Goal: Navigation & Orientation: Find specific page/section

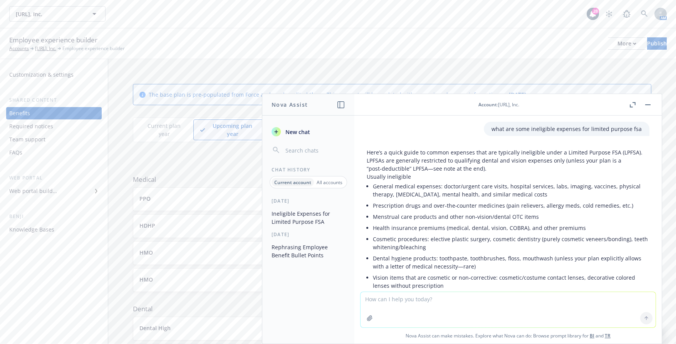
scroll to position [32, 0]
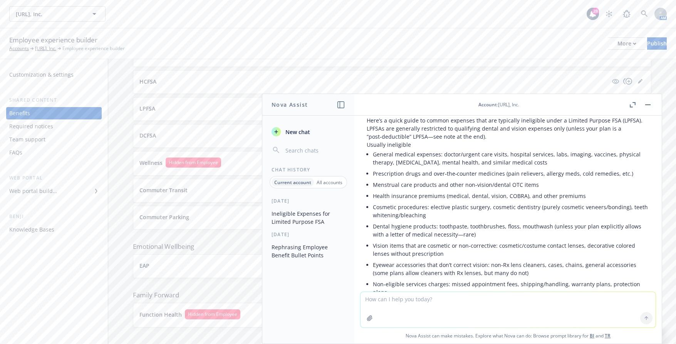
click at [654, 102] on header "Account : Viz.ai, Inc." at bounding box center [507, 105] width 307 height 22
click at [652, 106] on header "Account : Viz.ai, Inc." at bounding box center [507, 105] width 307 height 22
click at [650, 106] on button "button" at bounding box center [647, 104] width 9 height 9
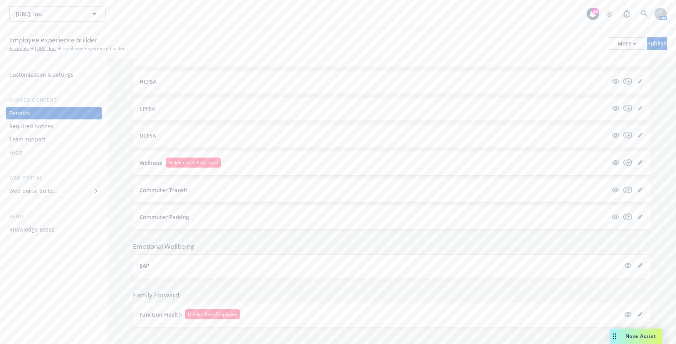
click at [236, 261] on button "EAP" at bounding box center [379, 265] width 481 height 8
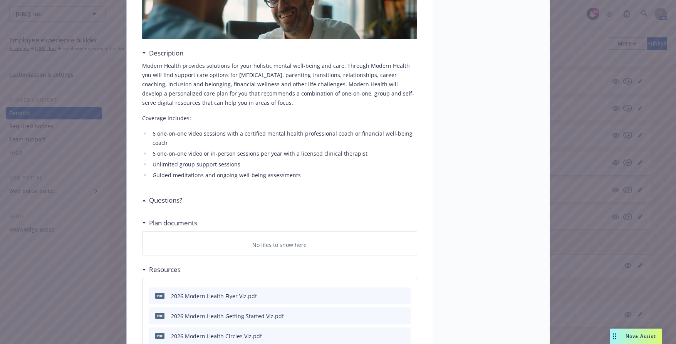
scroll to position [100, 0]
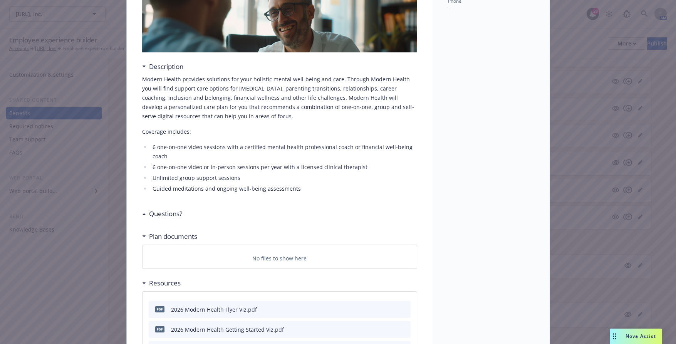
click at [321, 149] on li "6 one-on-one video sessions with a certified mental health professional coach o…" at bounding box center [284, 151] width 266 height 18
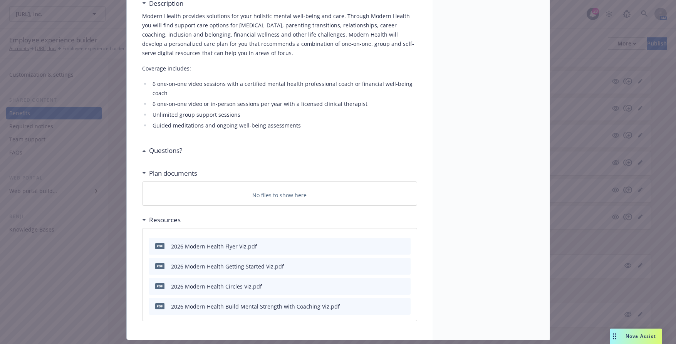
scroll to position [177, 0]
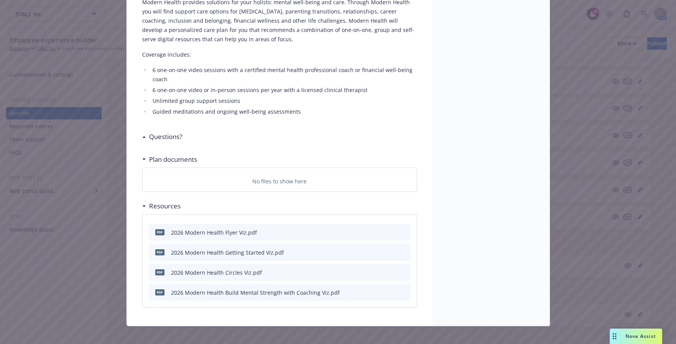
click at [167, 135] on h3 "Questions?" at bounding box center [165, 137] width 33 height 10
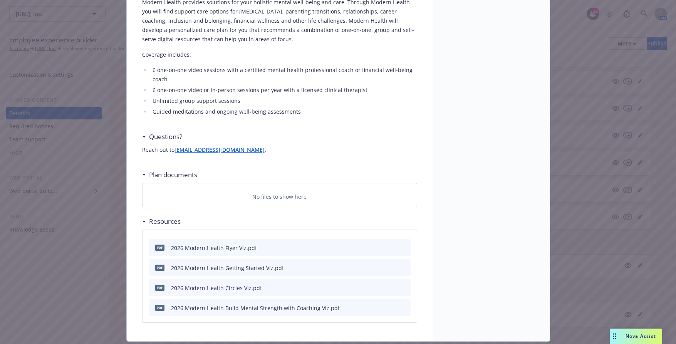
click at [168, 136] on h3 "Questions?" at bounding box center [165, 137] width 33 height 10
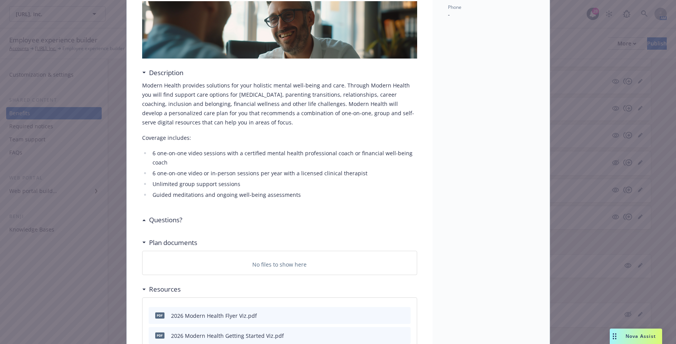
scroll to position [0, 0]
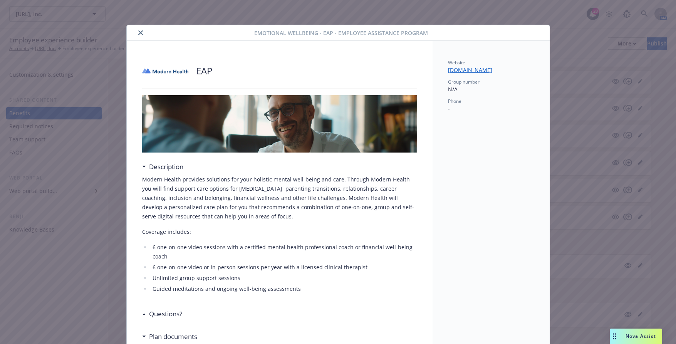
click at [137, 35] on button "close" at bounding box center [140, 32] width 9 height 9
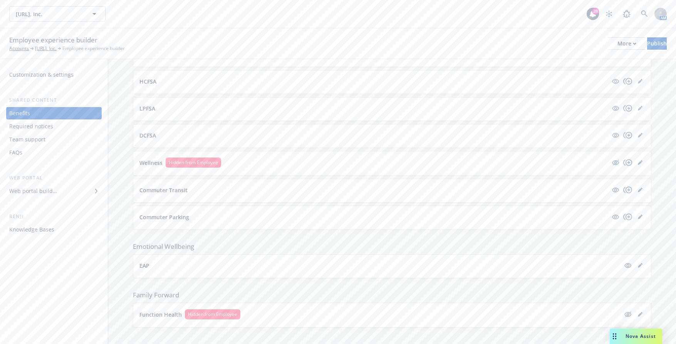
click at [573, 312] on div "Function Health Hidden from Employee" at bounding box center [391, 315] width 505 height 12
drag, startPoint x: 151, startPoint y: 298, endPoint x: 157, endPoint y: 306, distance: 9.6
click at [151, 303] on div "Function Health Hidden from Employee" at bounding box center [392, 315] width 518 height 24
click at [157, 310] on p "Function Health" at bounding box center [160, 314] width 42 height 8
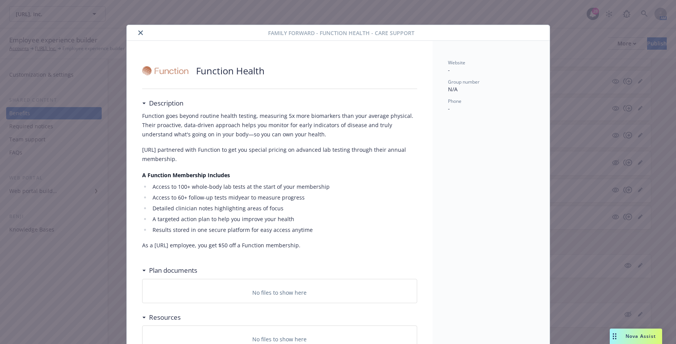
scroll to position [22, 0]
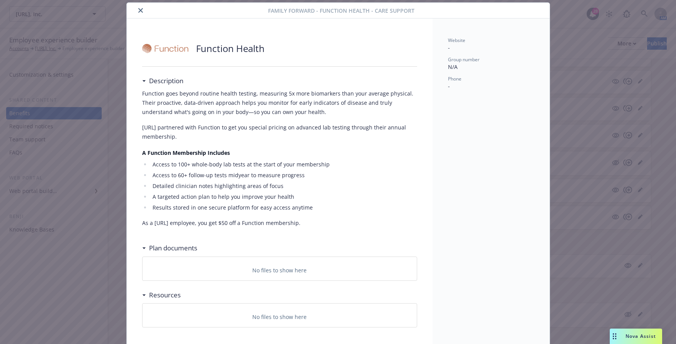
click at [136, 12] on button "close" at bounding box center [140, 10] width 9 height 9
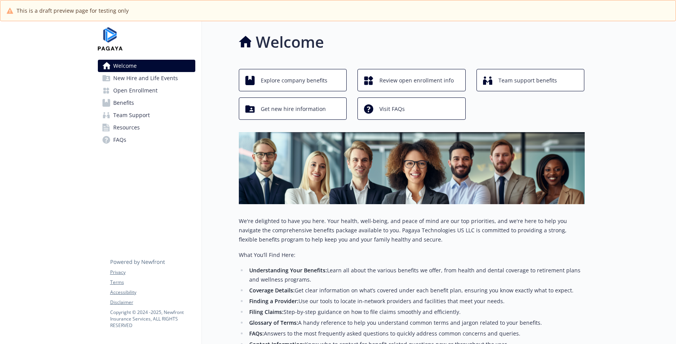
click at [173, 77] on span "New Hire and Life Events" at bounding box center [145, 78] width 65 height 12
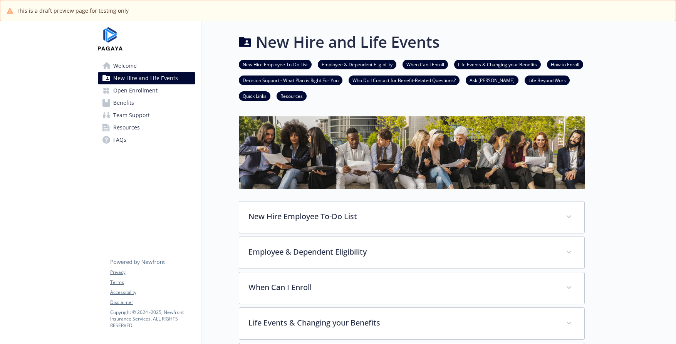
click at [153, 90] on span "Open Enrollment" at bounding box center [135, 90] width 44 height 12
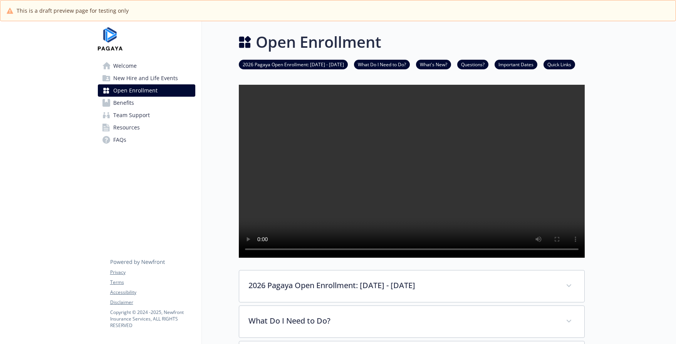
click at [155, 101] on link "Benefits" at bounding box center [146, 103] width 97 height 12
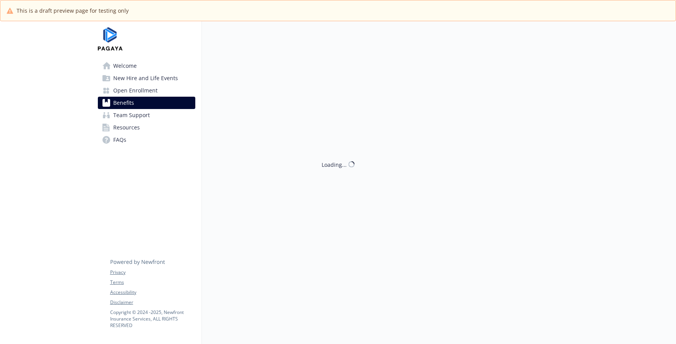
click at [151, 117] on link "Team Support" at bounding box center [146, 115] width 97 height 12
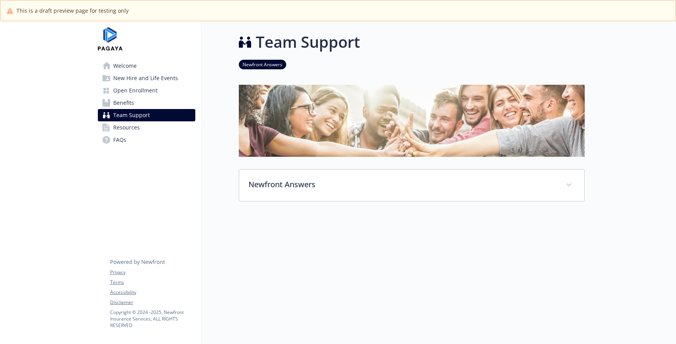
click at [147, 129] on link "Resources" at bounding box center [146, 127] width 97 height 12
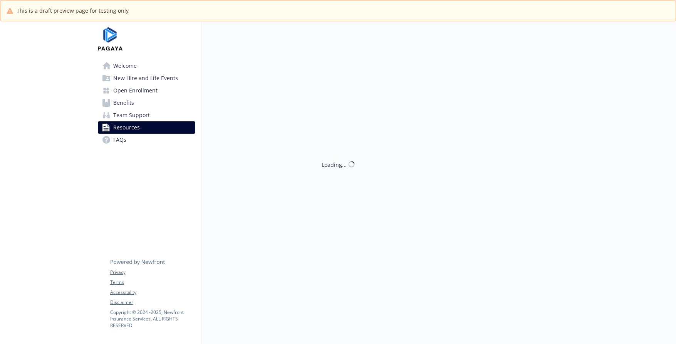
click at [139, 145] on link "FAQs" at bounding box center [146, 140] width 97 height 12
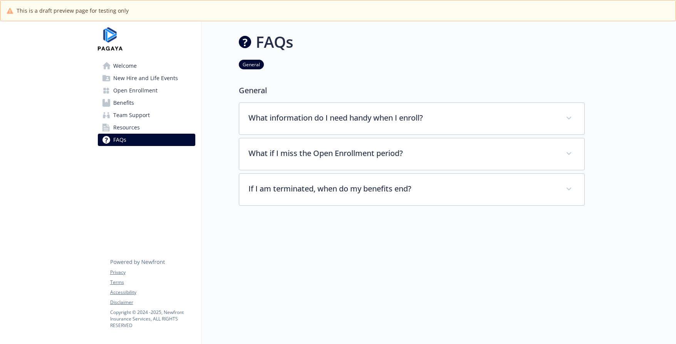
click at [163, 64] on link "Welcome" at bounding box center [146, 66] width 97 height 12
